Goal: Task Accomplishment & Management: Manage account settings

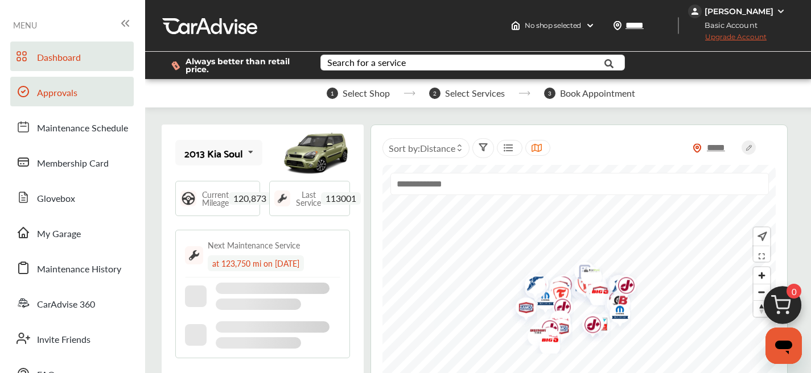
click at [96, 97] on link "Approvals" at bounding box center [71, 92] width 123 height 30
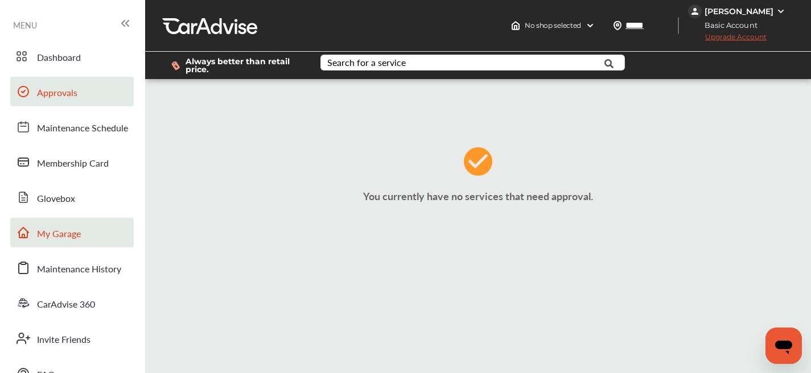
click at [101, 244] on link "My Garage" at bounding box center [71, 233] width 123 height 30
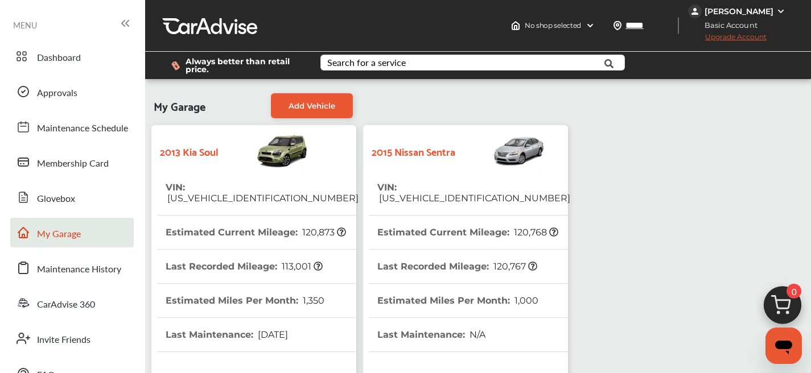
click at [485, 179] on th "VIN : [US_VEHICLE_IDENTIFICATION_NUMBER]" at bounding box center [473, 193] width 193 height 44
click at [459, 193] on span "[US_VEHICLE_IDENTIFICATION_NUMBER]" at bounding box center [473, 198] width 193 height 11
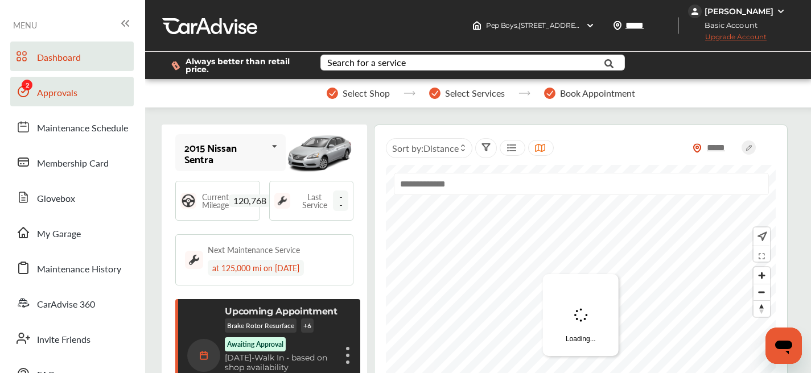
click at [38, 99] on span "Approvals" at bounding box center [57, 93] width 40 height 15
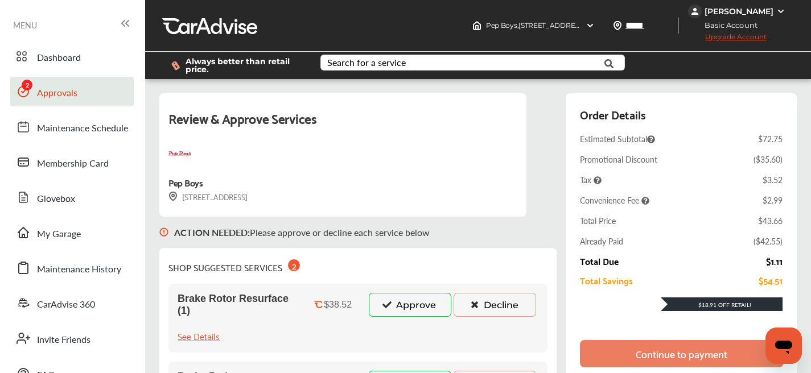
click at [469, 306] on icon at bounding box center [474, 304] width 11 height 8
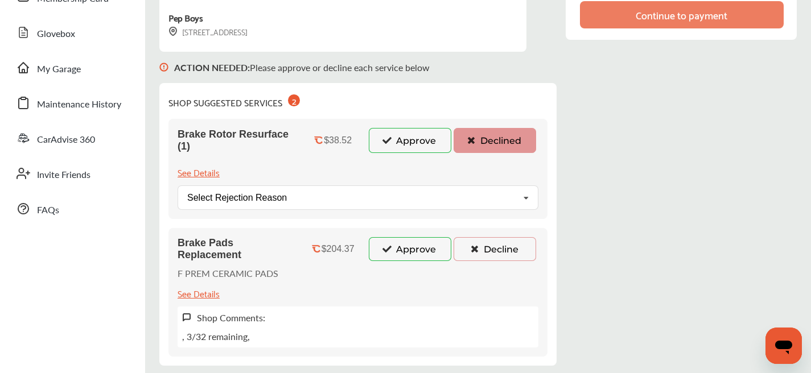
click at [485, 256] on button "Decline" at bounding box center [495, 249] width 83 height 24
